Goal: Task Accomplishment & Management: Manage account settings

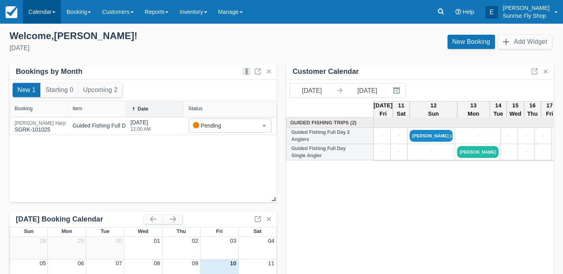
click at [39, 11] on link "Calendar" at bounding box center [42, 12] width 38 height 24
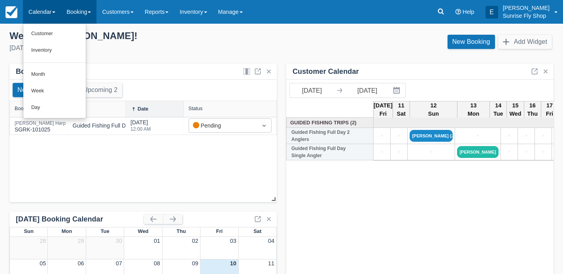
click at [70, 11] on link "Booking" at bounding box center [79, 12] width 36 height 24
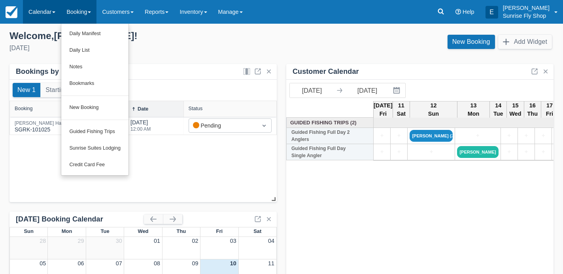
click at [39, 15] on link "Calendar" at bounding box center [42, 12] width 38 height 24
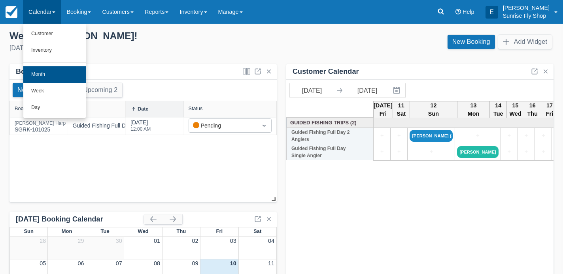
click at [43, 76] on link "Month" at bounding box center [54, 74] width 62 height 17
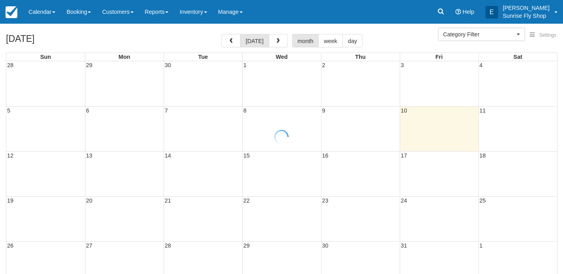
select select
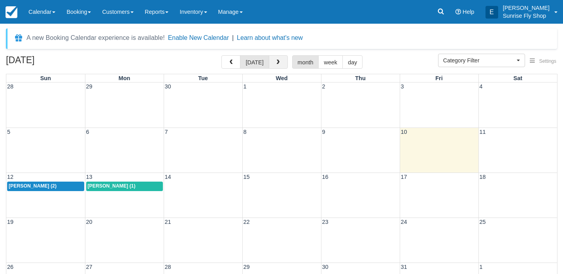
click at [273, 61] on button "button" at bounding box center [278, 61] width 19 height 13
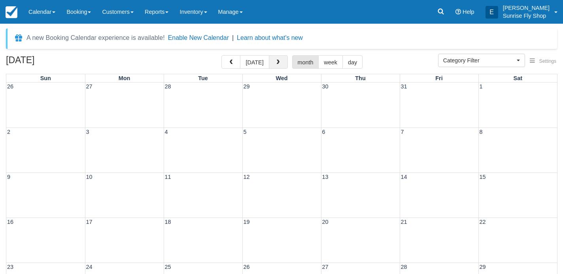
click at [273, 61] on button "button" at bounding box center [278, 61] width 19 height 13
click at [278, 65] on span "button" at bounding box center [278, 63] width 6 height 6
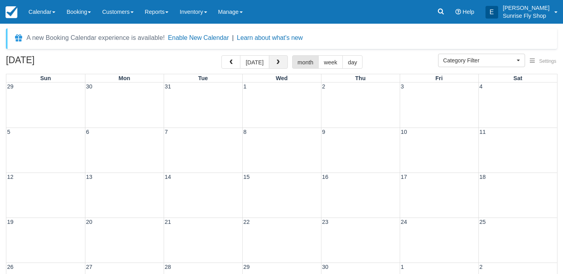
click at [278, 65] on span "button" at bounding box center [278, 63] width 6 height 6
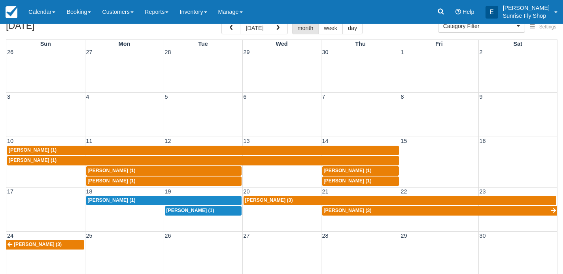
scroll to position [34, 0]
click at [202, 222] on div "17 18 19 20 21 22 23 Mark Johnson (1) Robert Carrick (3) Mark Johnson (1) Rober…" at bounding box center [281, 209] width 551 height 44
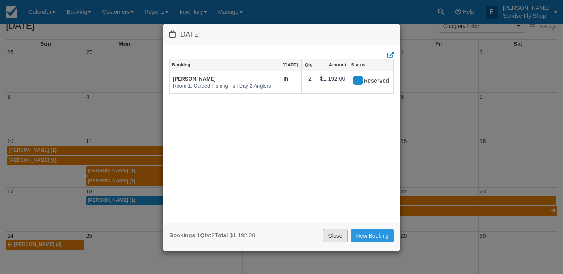
click at [335, 233] on link "Close" at bounding box center [335, 235] width 25 height 13
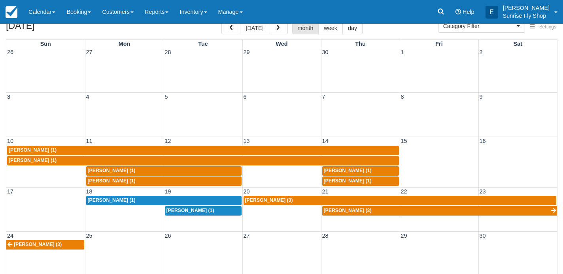
click at [72, 26] on h2 "May 2026" at bounding box center [56, 28] width 100 height 15
click at [72, 17] on link "Booking" at bounding box center [79, 12] width 36 height 24
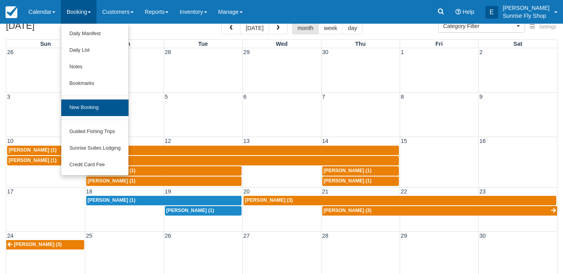
click at [79, 111] on link "New Booking" at bounding box center [94, 108] width 67 height 17
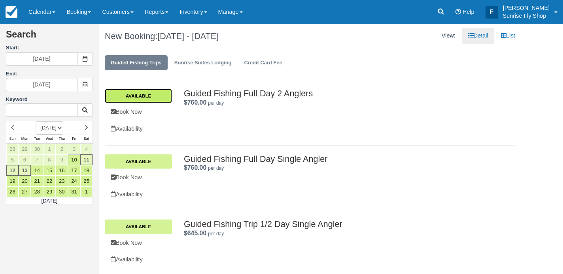
click at [149, 96] on link "Available" at bounding box center [138, 96] width 67 height 14
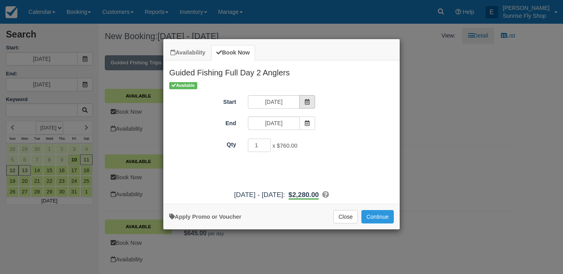
click at [304, 104] on span "Item Modal" at bounding box center [307, 101] width 16 height 13
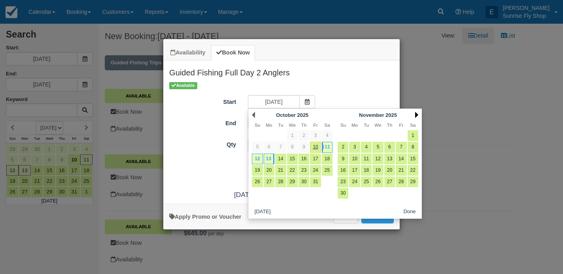
click at [418, 115] on link "Next" at bounding box center [416, 115] width 3 height 6
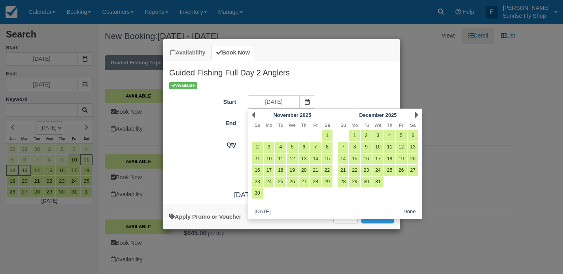
click at [418, 115] on link "Next" at bounding box center [416, 115] width 3 height 6
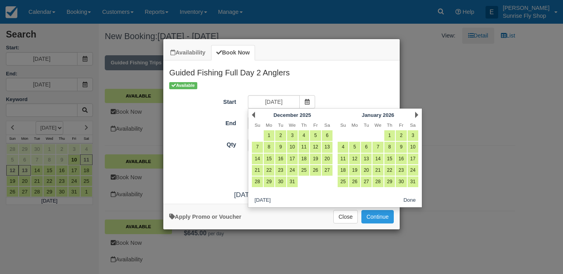
click at [418, 115] on link "Next" at bounding box center [416, 115] width 3 height 6
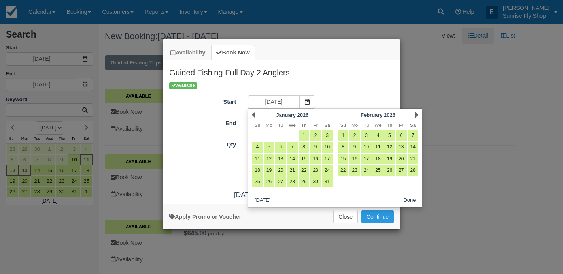
click at [418, 115] on link "Next" at bounding box center [416, 115] width 3 height 6
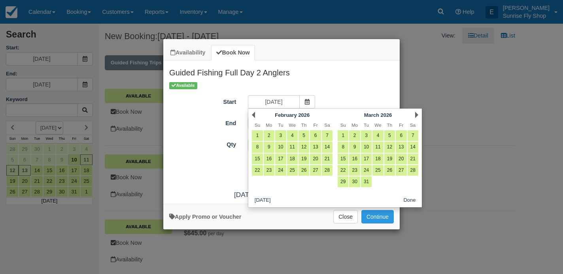
click at [418, 115] on link "Next" at bounding box center [416, 115] width 3 height 6
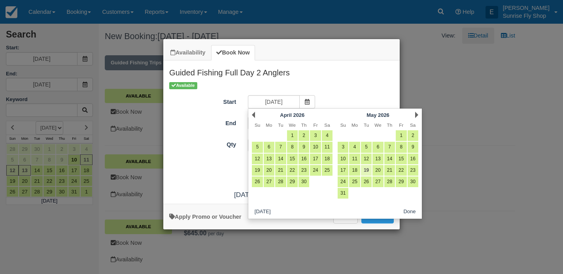
click at [365, 170] on link "19" at bounding box center [366, 170] width 11 height 11
type input "05/19/26"
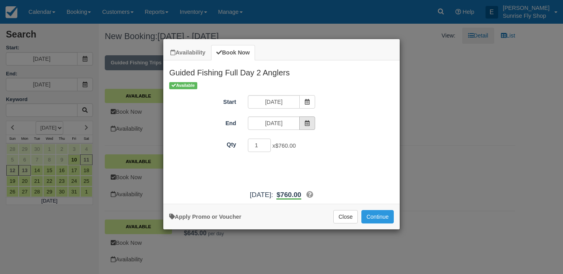
click at [307, 125] on icon "Item Modal" at bounding box center [307, 124] width 6 height 6
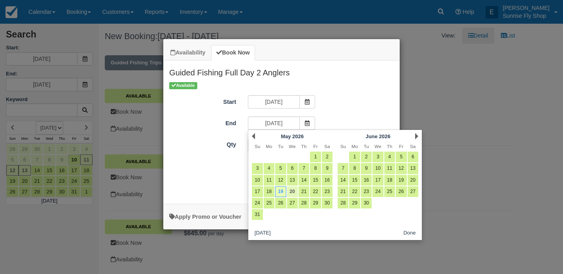
click at [292, 191] on link "20" at bounding box center [292, 192] width 11 height 11
type input "05/20/26"
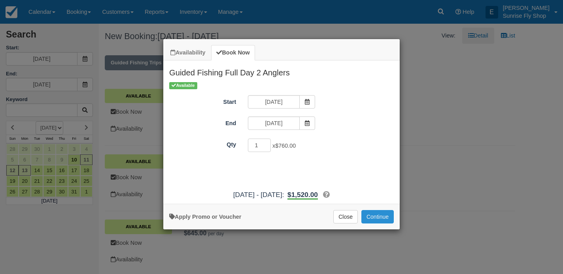
click at [384, 224] on button "Continue" at bounding box center [377, 216] width 32 height 13
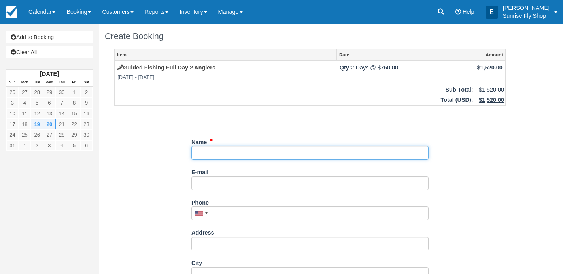
click at [201, 153] on input "Name" at bounding box center [309, 152] width 237 height 13
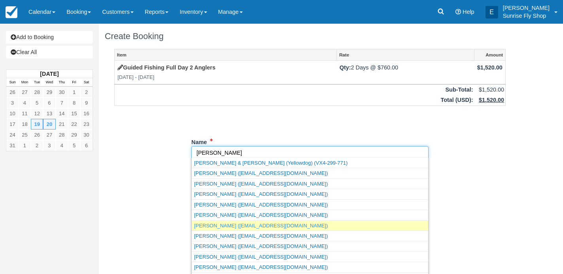
click at [206, 223] on link "Robert Harp (rharp@northstatelaw.com)" at bounding box center [310, 226] width 236 height 10
type input "Robert Harp"
type input "rharp@northstatelaw.com"
type input "+15305201398"
type input "10356 Alberton Ave"
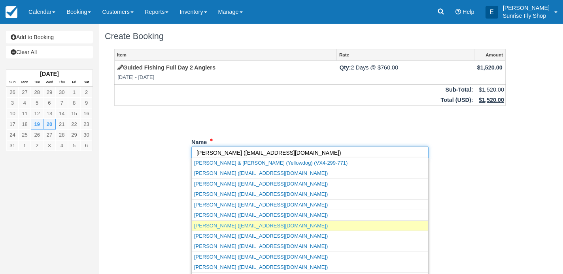
type input "Chico"
select select "CA"
type input "95928"
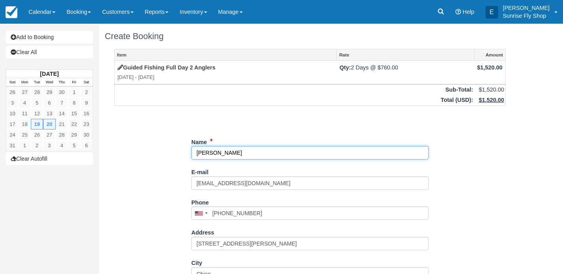
select select "CA"
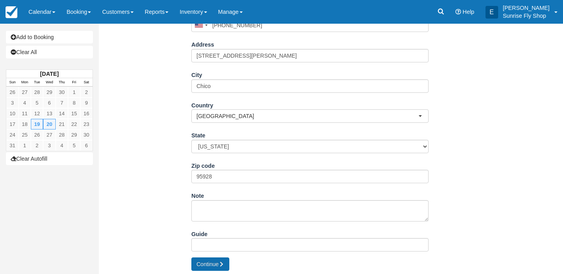
scroll to position [187, 0]
click at [200, 262] on button "Continue" at bounding box center [210, 265] width 38 height 13
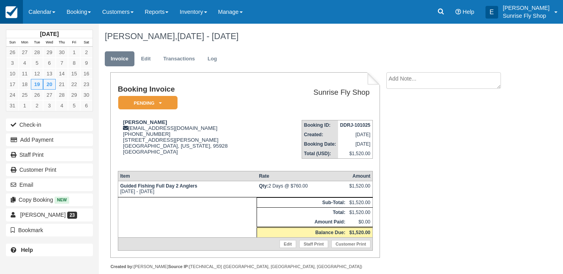
click at [15, 15] on img at bounding box center [12, 12] width 12 height 12
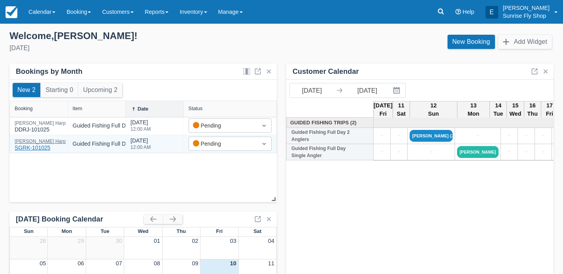
click at [26, 141] on div "[PERSON_NAME]" at bounding box center [40, 141] width 51 height 5
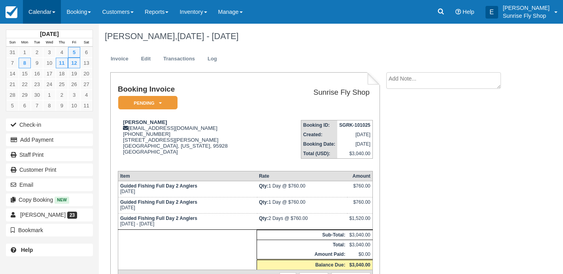
click at [40, 11] on link "Calendar" at bounding box center [42, 12] width 38 height 24
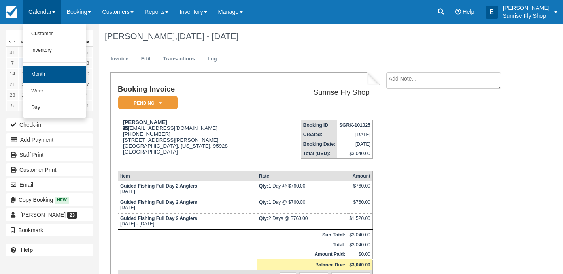
click at [34, 69] on link "Month" at bounding box center [54, 74] width 62 height 17
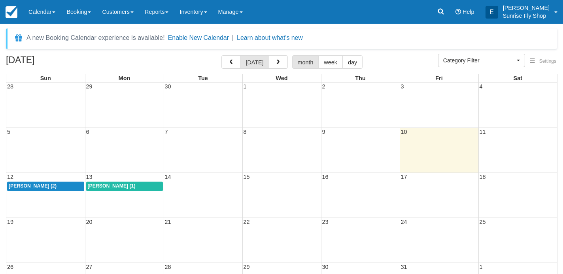
select select
click at [78, 15] on link "Booking" at bounding box center [79, 12] width 36 height 24
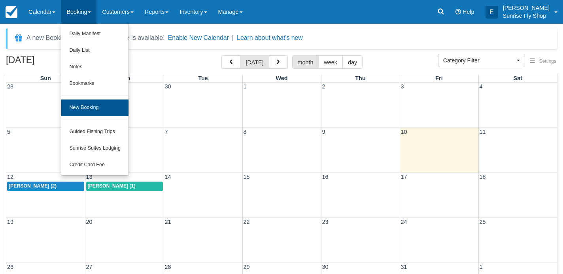
click at [76, 106] on link "New Booking" at bounding box center [94, 108] width 67 height 17
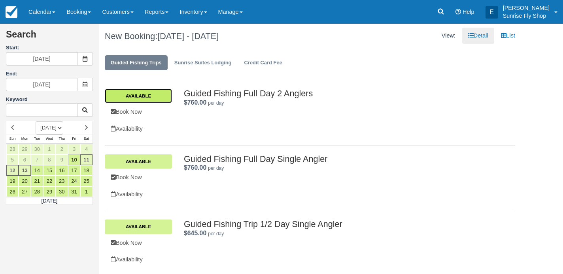
click at [151, 98] on link "Available" at bounding box center [138, 96] width 67 height 14
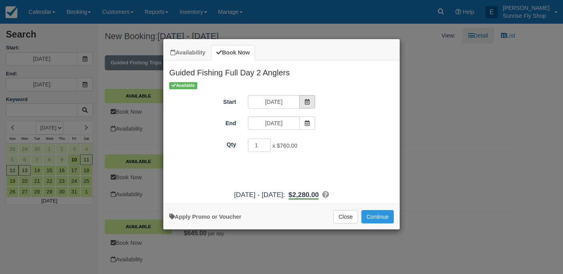
click at [306, 102] on icon "Item Modal" at bounding box center [307, 102] width 6 height 6
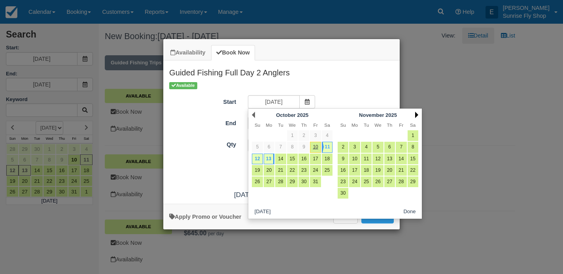
click at [417, 115] on link "Next" at bounding box center [416, 115] width 3 height 6
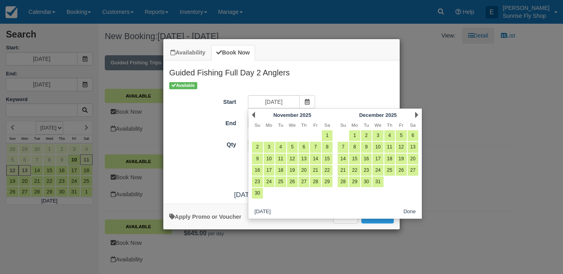
click at [417, 115] on link "Next" at bounding box center [416, 115] width 3 height 6
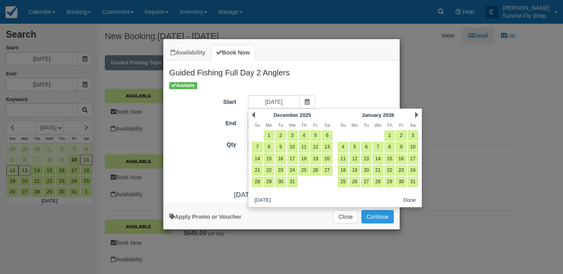
click at [417, 115] on link "Next" at bounding box center [416, 115] width 3 height 6
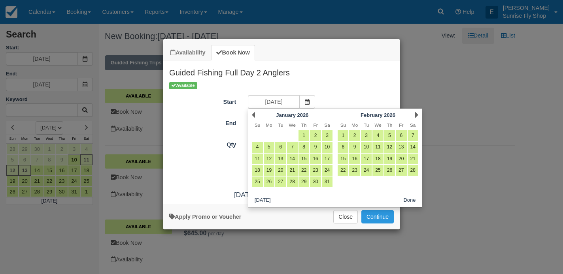
click at [417, 115] on link "Next" at bounding box center [416, 115] width 3 height 6
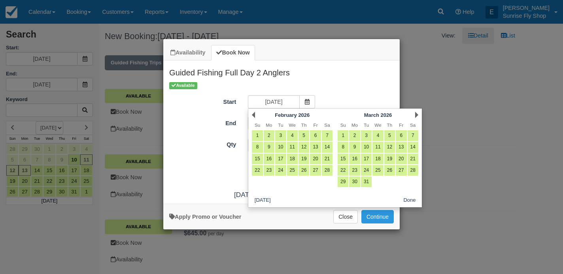
click at [417, 115] on link "Next" at bounding box center [416, 115] width 3 height 6
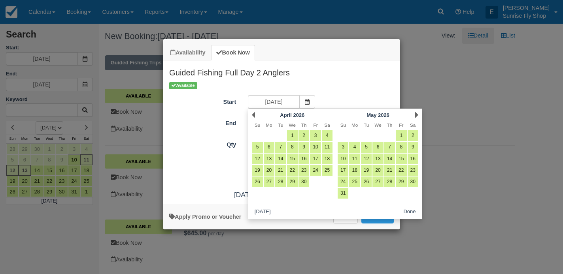
click at [417, 115] on link "Next" at bounding box center [416, 115] width 3 height 6
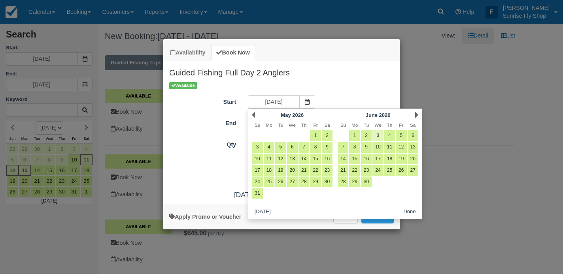
click at [376, 134] on link "3" at bounding box center [378, 135] width 11 height 11
type input "06/03/26"
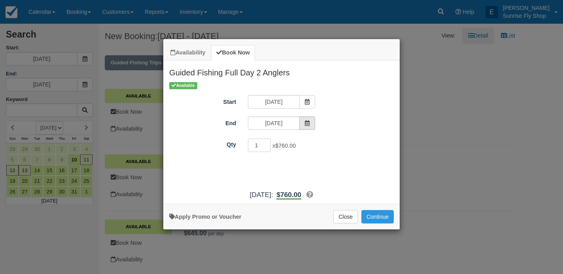
click at [307, 122] on icon "Item Modal" at bounding box center [307, 124] width 6 height 6
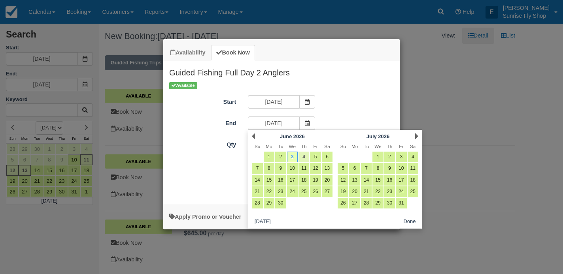
click at [305, 158] on link "4" at bounding box center [304, 157] width 11 height 11
type input "06/04/26"
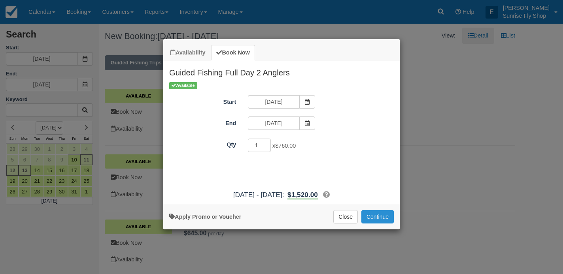
click at [388, 223] on button "Continue" at bounding box center [377, 216] width 32 height 13
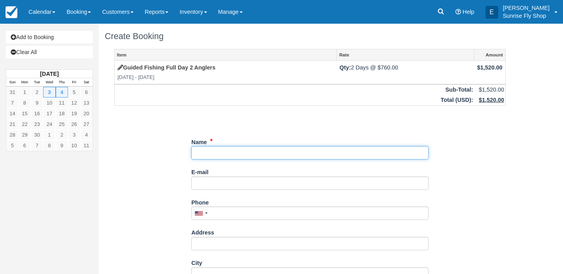
click at [216, 153] on input "Name" at bounding box center [309, 152] width 237 height 13
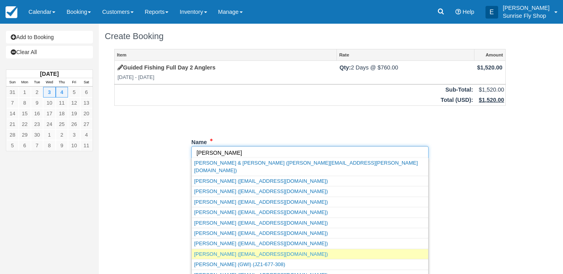
click at [214, 250] on link "[PERSON_NAME] ([EMAIL_ADDRESS][DOMAIN_NAME])" at bounding box center [310, 255] width 236 height 10
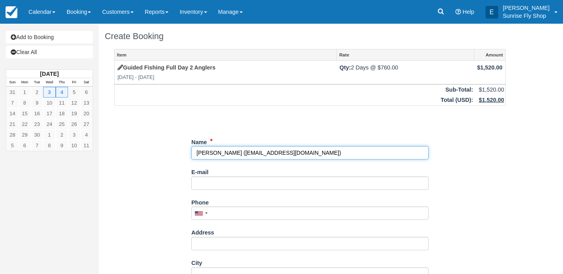
type input "[PERSON_NAME]"
type input "[EMAIL_ADDRESS][DOMAIN_NAME]"
type input "[PHONE_NUMBER]"
type input "1565 [GEOGRAPHIC_DATA] Dr"
type input "Bozeman"
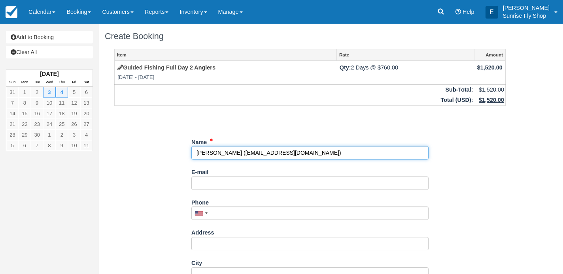
type input "59715"
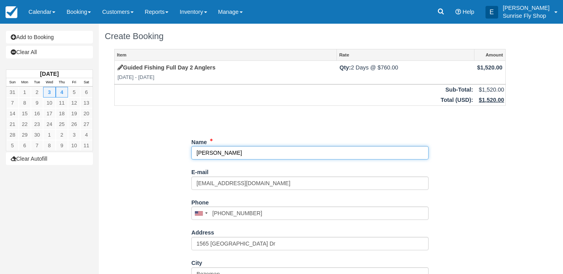
select select "MT"
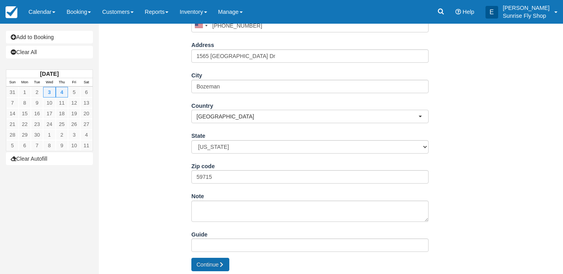
scroll to position [187, 0]
click at [200, 261] on button "Continue" at bounding box center [210, 265] width 38 height 13
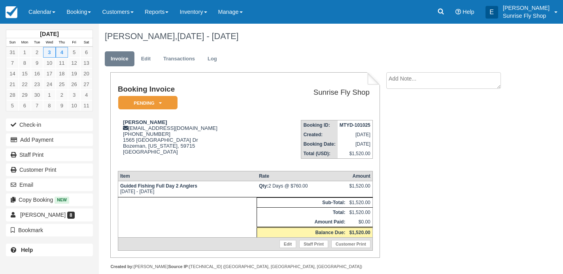
click at [410, 83] on textarea at bounding box center [443, 80] width 115 height 17
type textarea "[PERSON_NAME] REQUEST"
click at [407, 125] on button "Create" at bounding box center [404, 125] width 36 height 13
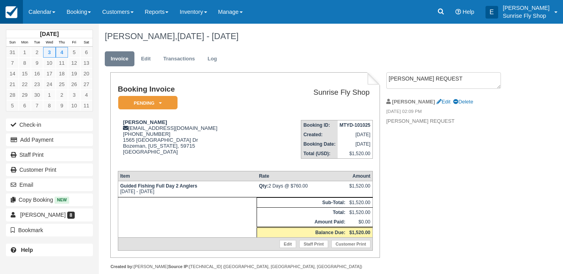
click at [10, 15] on img at bounding box center [12, 12] width 12 height 12
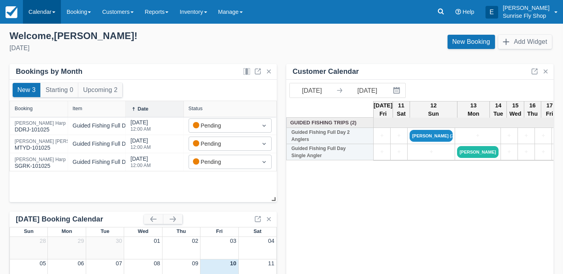
click at [37, 11] on link "Calendar" at bounding box center [42, 12] width 38 height 24
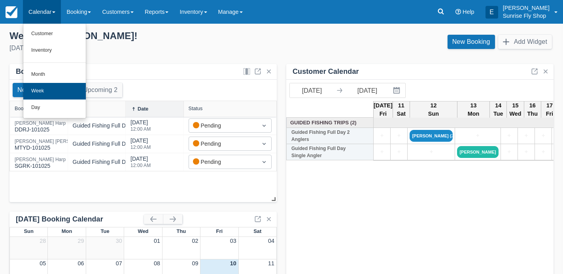
click at [42, 83] on link "Week" at bounding box center [54, 91] width 62 height 17
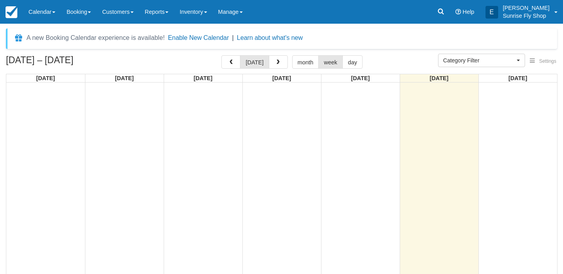
select select
click at [41, 10] on link "Calendar" at bounding box center [42, 12] width 38 height 24
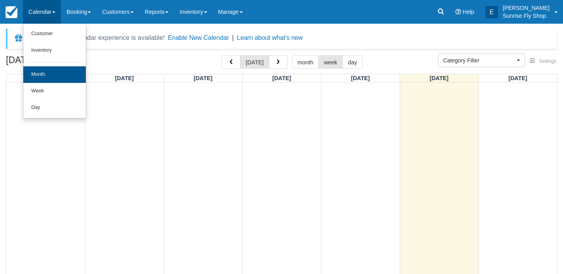
click at [35, 77] on link "Month" at bounding box center [54, 74] width 62 height 17
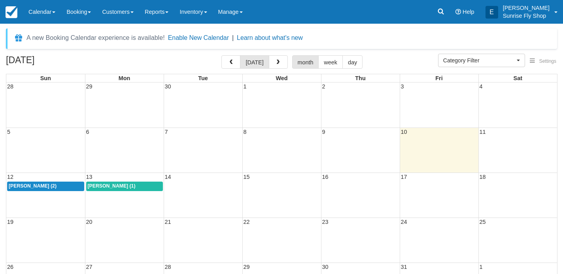
select select
click at [43, 185] on span "John Bergmeyer (2)" at bounding box center [33, 186] width 48 height 6
